Goal: Transaction & Acquisition: Purchase product/service

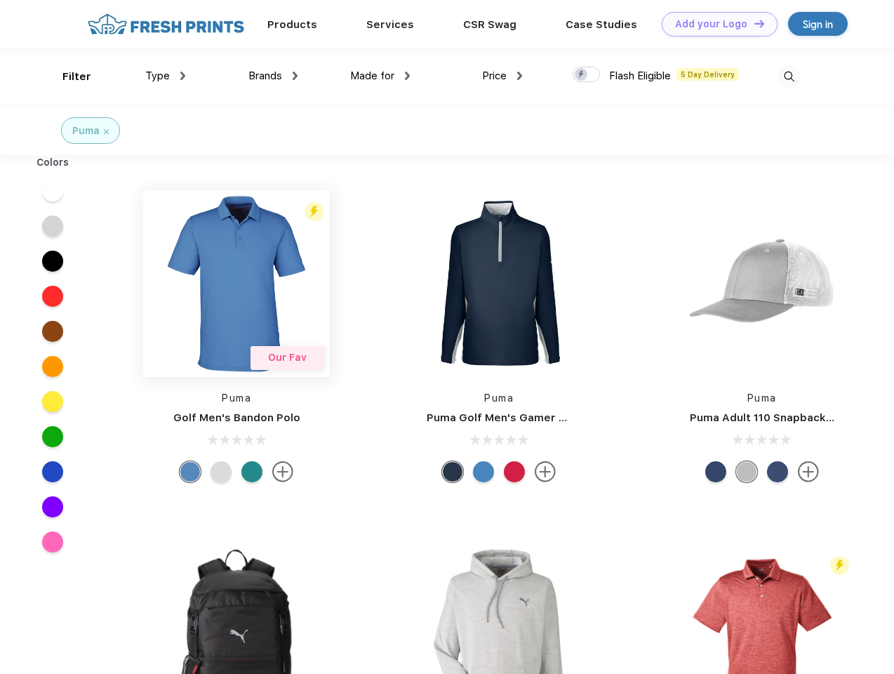
scroll to position [1, 0]
click at [714, 24] on link "Add your Logo Design Tool" at bounding box center [720, 24] width 116 height 25
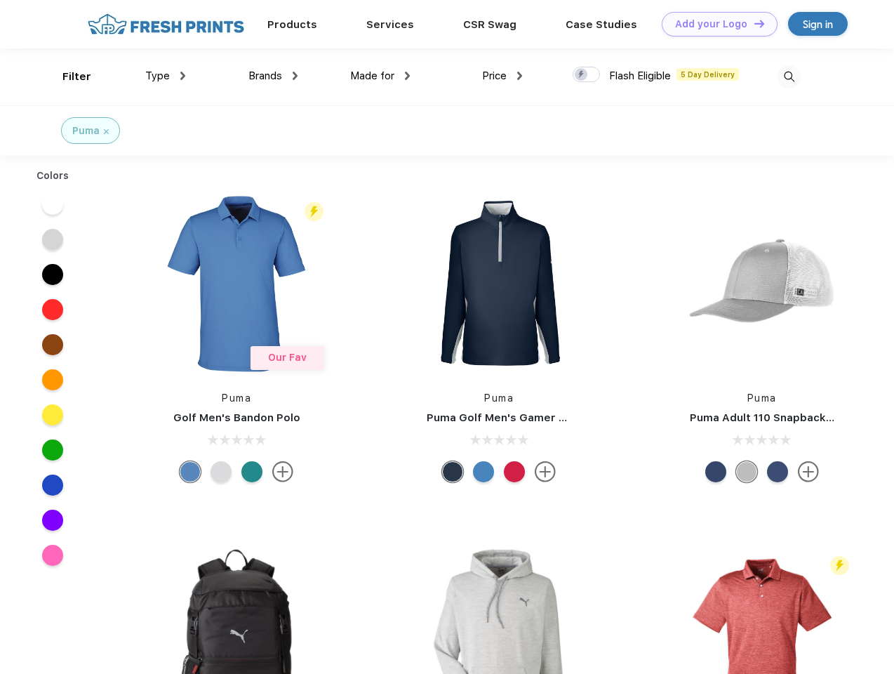
click at [0, 0] on div "Design Tool" at bounding box center [0, 0] width 0 height 0
click at [753, 23] on link "Add your Logo Design Tool" at bounding box center [720, 24] width 116 height 25
click at [67, 76] on div "Filter" at bounding box center [76, 77] width 29 height 16
click at [166, 76] on span "Type" at bounding box center [157, 75] width 25 height 13
click at [273, 76] on span "Brands" at bounding box center [265, 75] width 34 height 13
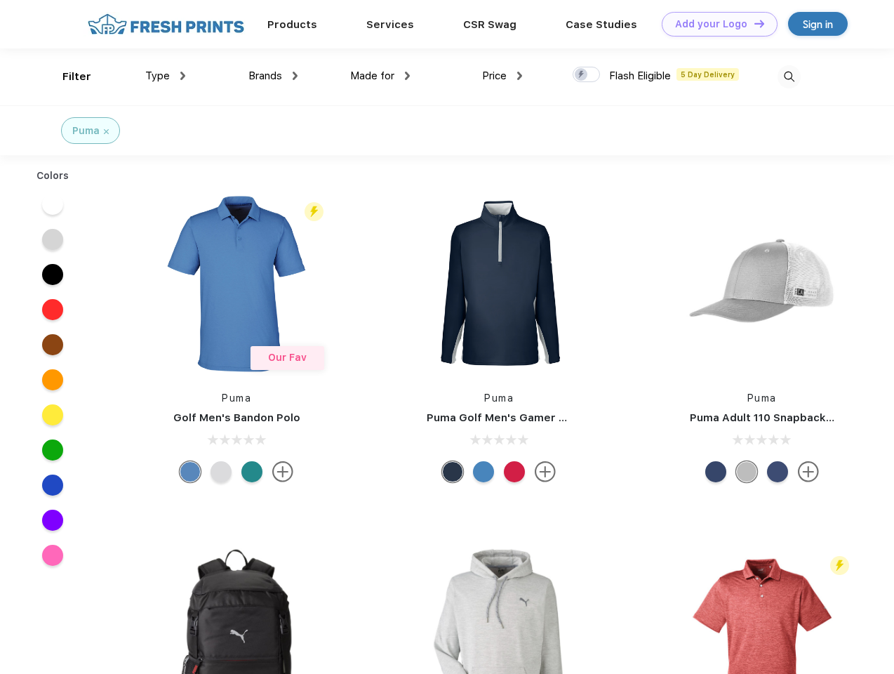
click at [380, 76] on span "Made for" at bounding box center [372, 75] width 44 height 13
click at [502, 76] on span "Price" at bounding box center [494, 75] width 25 height 13
click at [587, 75] on div at bounding box center [586, 74] width 27 height 15
click at [582, 75] on input "checkbox" at bounding box center [577, 70] width 9 height 9
click at [789, 76] on img at bounding box center [789, 76] width 23 height 23
